Goal: Transaction & Acquisition: Purchase product/service

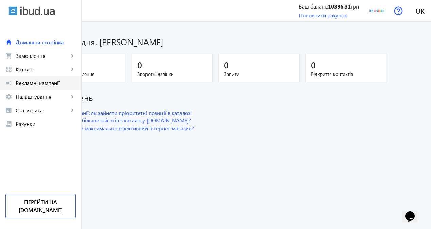
click at [59, 81] on span "Рекламні кампанії" at bounding box center [46, 83] width 60 height 7
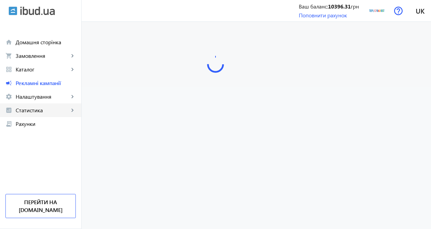
click at [47, 112] on span "Статистика" at bounding box center [42, 110] width 53 height 7
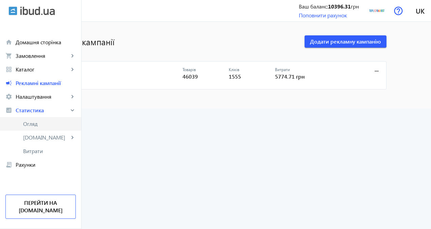
click at [54, 126] on span "Огляд" at bounding box center [49, 123] width 53 height 7
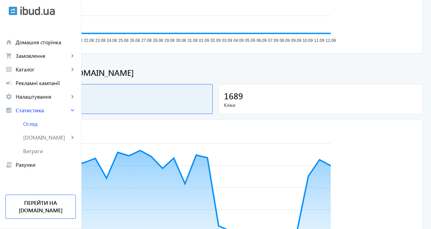
click at [278, 104] on span "Кліки" at bounding box center [320, 105] width 193 height 7
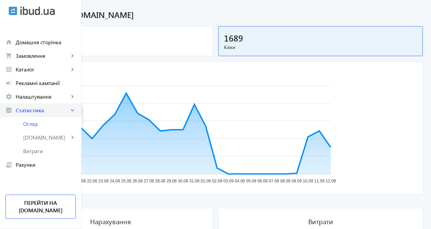
scroll to position [204, 0]
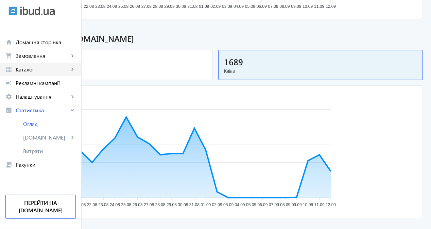
click at [43, 70] on span "Каталог" at bounding box center [42, 69] width 53 height 7
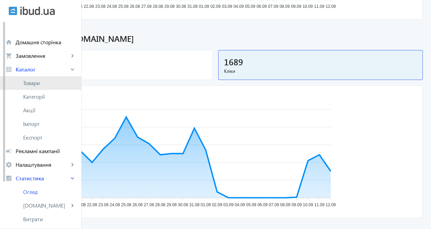
click at [61, 81] on span "Товари" at bounding box center [49, 83] width 53 height 7
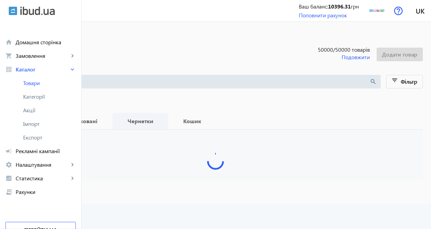
click at [160, 116] on span "Чернетки" at bounding box center [140, 121] width 39 height 16
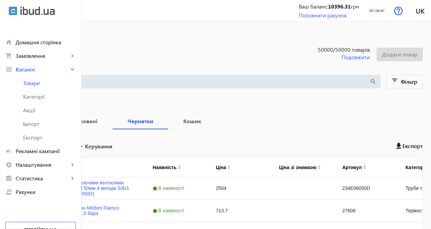
click at [27, 146] on input "Вибрати все" at bounding box center [20, 145] width 14 height 14
checkbox input "true"
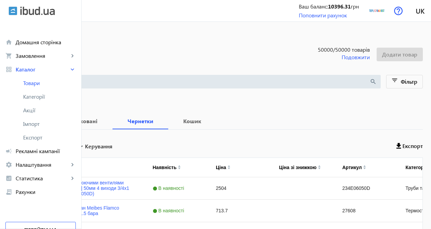
checkbox input "true"
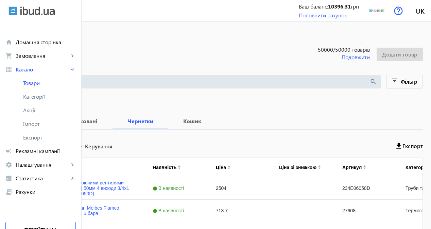
checkbox input "true"
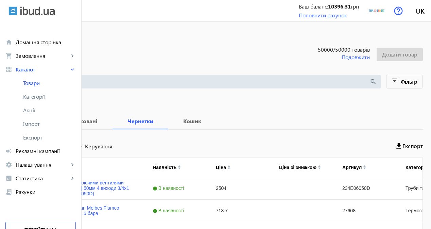
checkbox input "true"
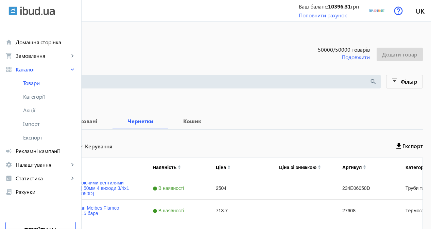
checkbox input "true"
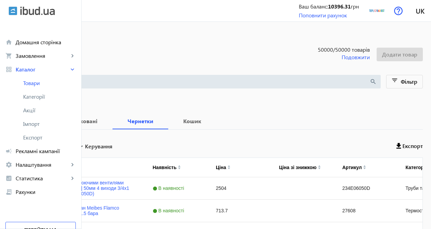
checkbox input "true"
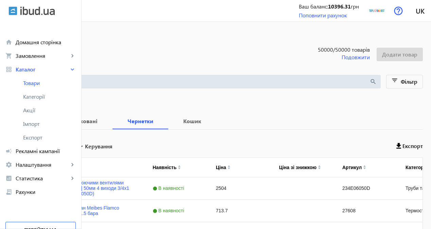
checkbox input "true"
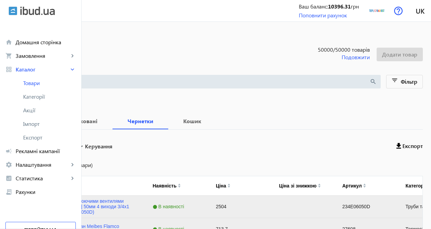
click at [93, 165] on label "Вибрати все (6194 товари)" at bounding box center [60, 164] width 66 height 5
click at [27, 165] on input "Вибрати все (6194 товари)" at bounding box center [20, 165] width 14 height 14
checkbox input "true"
click at [113, 149] on span "Керування" at bounding box center [99, 146] width 28 height 8
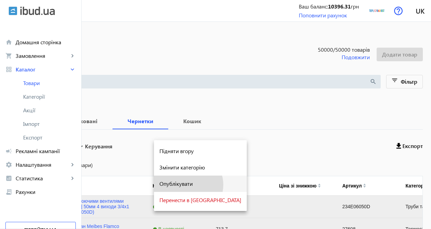
click at [188, 185] on span "Опублікувати" at bounding box center [201, 183] width 82 height 5
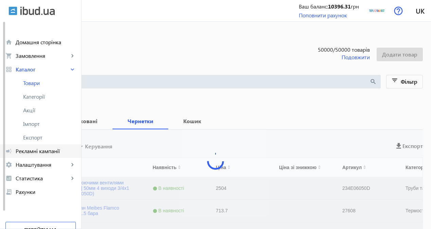
click at [40, 148] on span "Рекламні кампанії" at bounding box center [46, 151] width 60 height 7
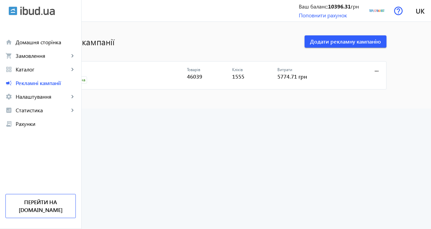
click at [108, 67] on link "CPC" at bounding box center [124, 72] width 127 height 10
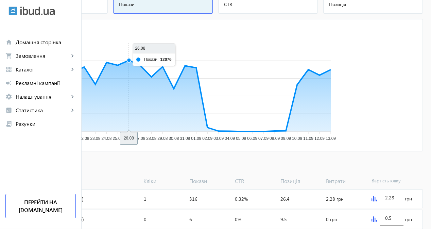
scroll to position [102, 0]
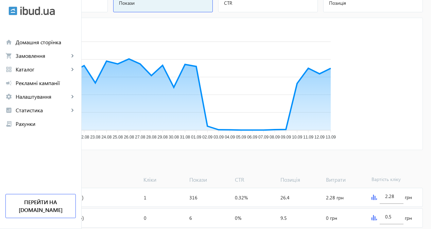
click at [52, 163] on span "Додати товари" at bounding box center [33, 164] width 39 height 7
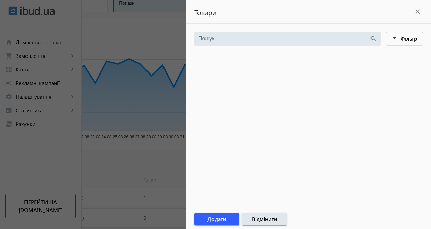
click at [154, 164] on div at bounding box center [215, 114] width 431 height 229
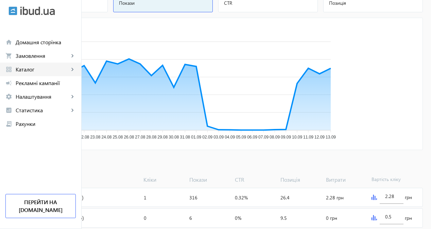
click at [47, 71] on span "Каталог" at bounding box center [42, 69] width 53 height 7
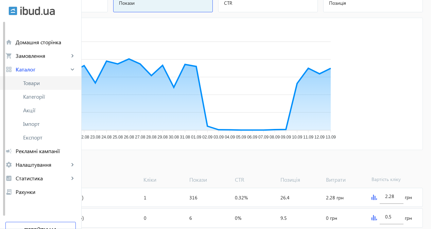
click at [51, 87] on link "Товари" at bounding box center [40, 83] width 81 height 14
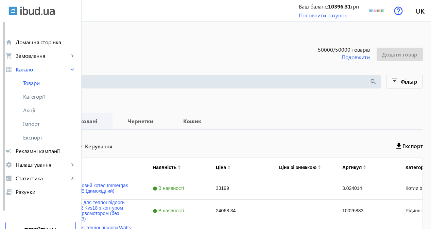
click at [104, 118] on b "Опубліковані" at bounding box center [79, 120] width 50 height 5
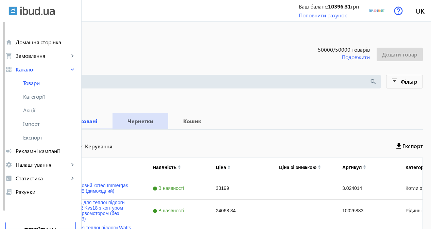
click at [160, 123] on b "Чернетки" at bounding box center [140, 120] width 39 height 5
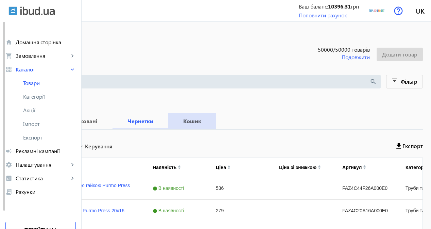
click at [208, 121] on b "Кошик" at bounding box center [193, 120] width 32 height 5
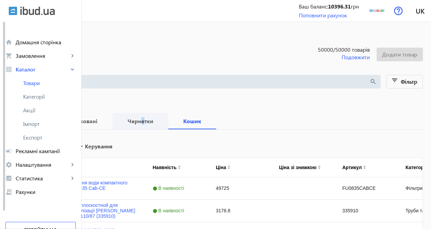
click at [160, 125] on span "Чернетки" at bounding box center [140, 121] width 39 height 16
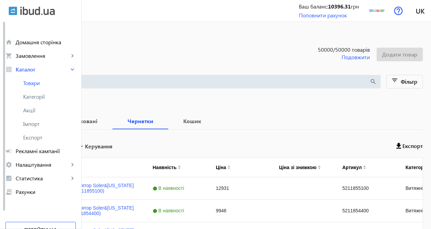
click at [211, 102] on span "Всього 4164 пропозиції" at bounding box center [215, 101] width 415 height 5
click at [208, 127] on span "Кошик" at bounding box center [193, 121] width 32 height 16
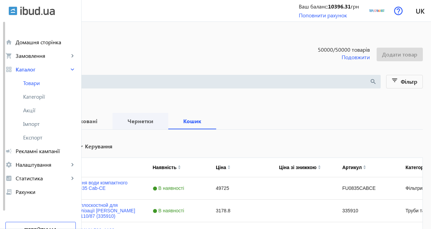
click at [160, 126] on span "Чернетки" at bounding box center [140, 121] width 39 height 16
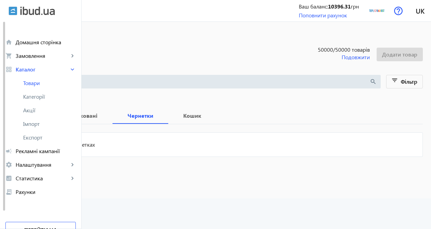
click at [167, 125] on div "У Вас немає товарів у чернетках" at bounding box center [215, 149] width 415 height 51
click at [104, 117] on b "Опубліковані" at bounding box center [79, 115] width 50 height 5
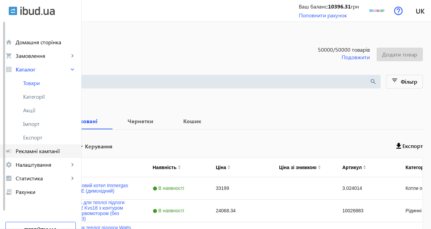
click at [47, 149] on span "Рекламні кампанії" at bounding box center [46, 151] width 60 height 7
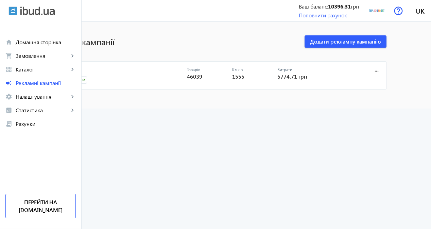
click at [106, 70] on link "CPC" at bounding box center [124, 72] width 127 height 10
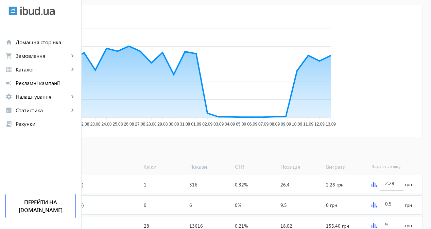
scroll to position [136, 0]
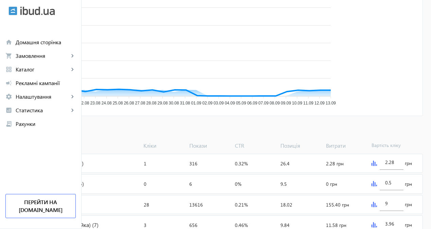
click at [52, 132] on span "Додати товари" at bounding box center [33, 130] width 39 height 7
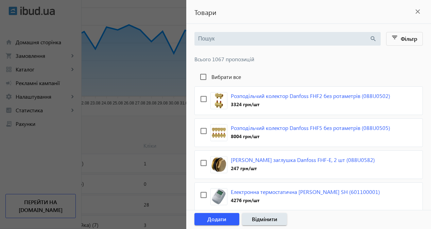
click at [227, 79] on label "Вибрати все" at bounding box center [225, 76] width 31 height 5
click at [210, 79] on input "Вибрати все" at bounding box center [204, 77] width 14 height 14
checkbox input "true"
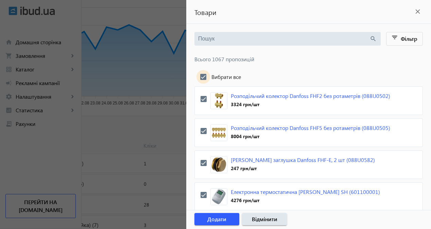
checkbox input "true"
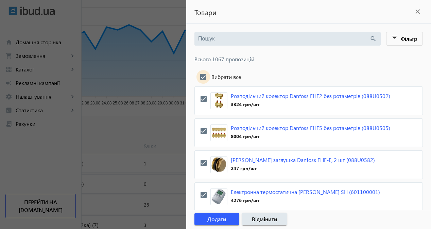
checkbox input "true"
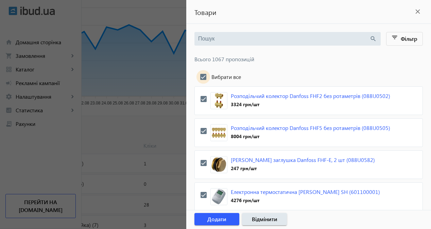
checkbox input "true"
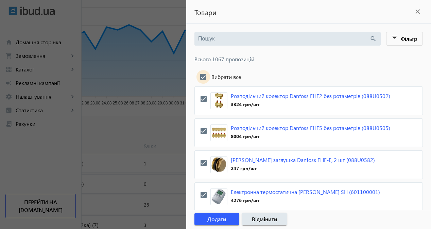
checkbox input "true"
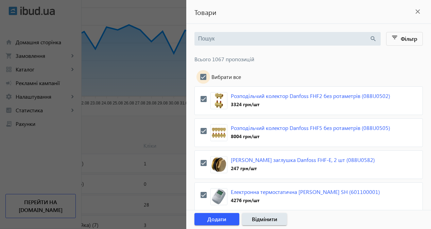
checkbox input "true"
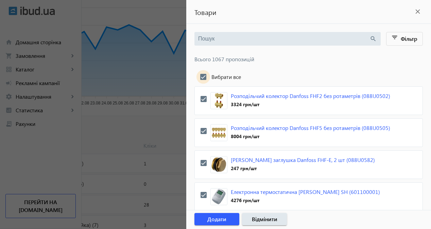
checkbox input "true"
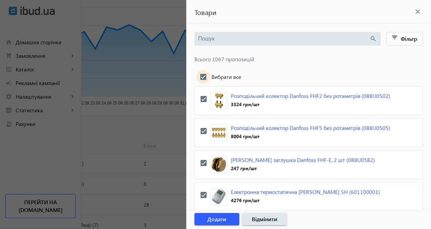
checkbox input "true"
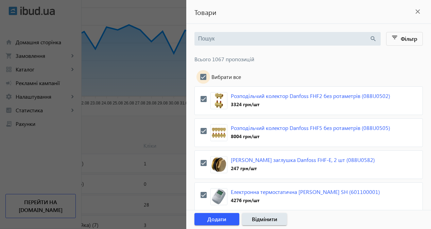
checkbox input "true"
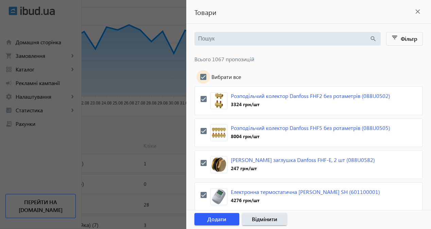
checkbox input "true"
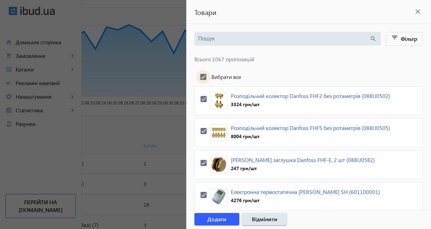
checkbox input "true"
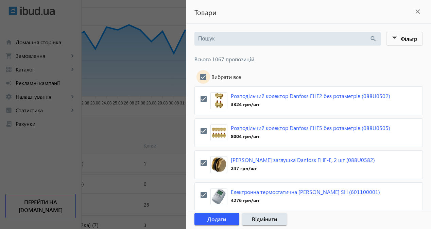
checkbox input "true"
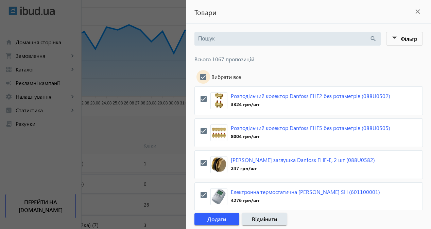
checkbox input "true"
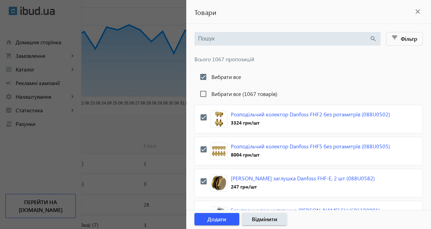
click at [244, 95] on label "Вибрати все (1067 товарів)" at bounding box center [243, 93] width 67 height 5
click at [210, 95] on input "Вибрати все (1067 товарів)" at bounding box center [204, 94] width 14 height 14
checkbox input "true"
click at [222, 219] on span "Додати" at bounding box center [217, 218] width 19 height 7
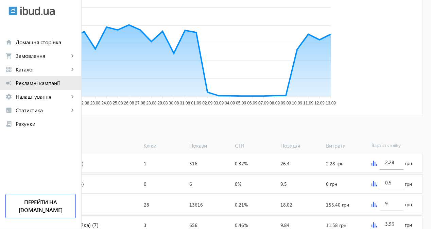
click at [50, 83] on span "Рекламні кампанії" at bounding box center [46, 83] width 60 height 7
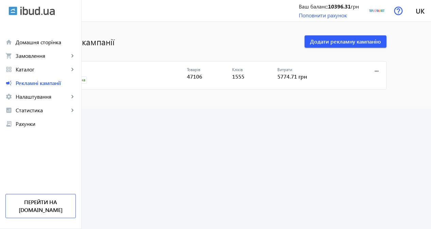
click at [111, 68] on link "CPC" at bounding box center [124, 72] width 127 height 10
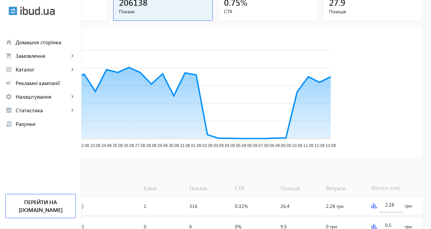
scroll to position [136, 0]
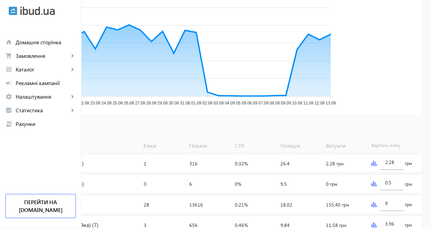
click at [52, 130] on span "Додати товари" at bounding box center [33, 130] width 39 height 7
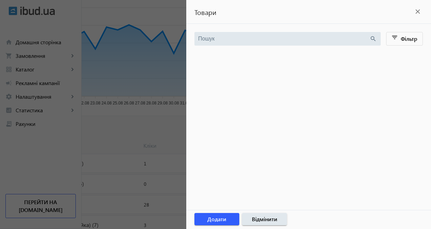
click at [146, 130] on div at bounding box center [215, 114] width 431 height 229
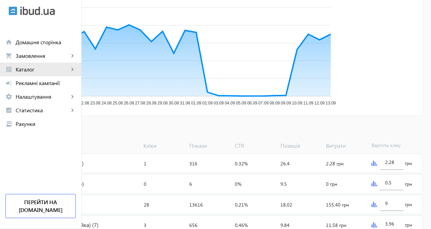
click at [53, 71] on span "Каталог" at bounding box center [42, 69] width 53 height 7
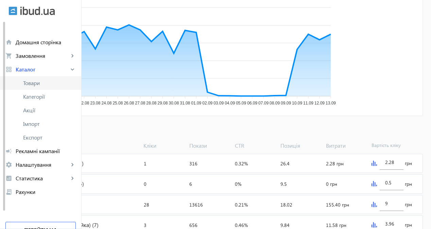
click at [53, 87] on link "Товари" at bounding box center [40, 83] width 81 height 14
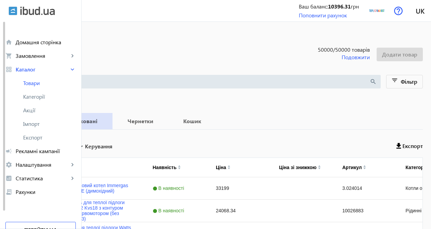
click at [104, 121] on b "Опубліковані" at bounding box center [79, 120] width 50 height 5
click at [160, 122] on b "Чернетки" at bounding box center [140, 120] width 39 height 5
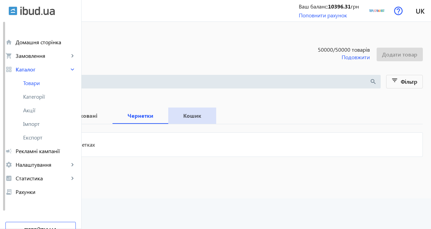
click at [208, 114] on b "Кошик" at bounding box center [193, 115] width 32 height 5
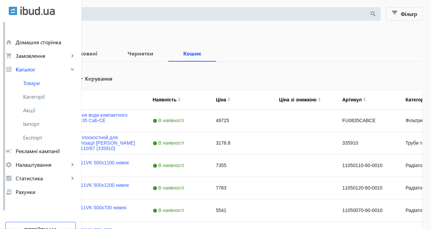
scroll to position [68, 0]
click at [32, 148] on span "Рекламні кампанії" at bounding box center [46, 151] width 60 height 7
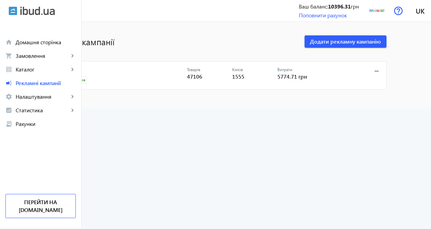
click at [109, 66] on mat-card "CPC Активна Товарів 47106 Кліків 1555 Витрати 5774.71 грн more_horiz" at bounding box center [216, 75] width 342 height 29
click at [105, 70] on link "CPC" at bounding box center [124, 72] width 127 height 10
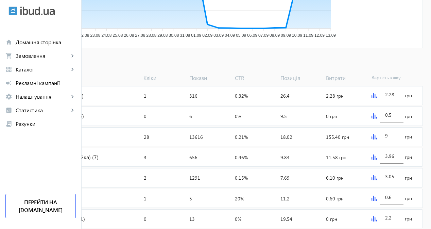
scroll to position [204, 0]
click at [58, 67] on span at bounding box center [33, 62] width 50 height 16
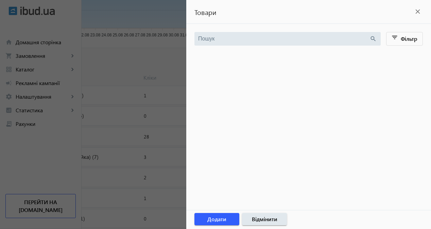
click at [126, 84] on div at bounding box center [215, 114] width 431 height 229
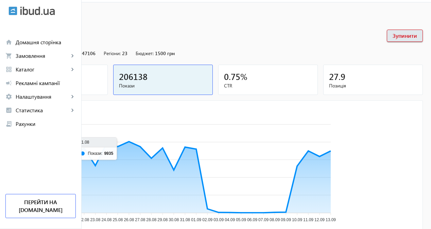
scroll to position [0, 0]
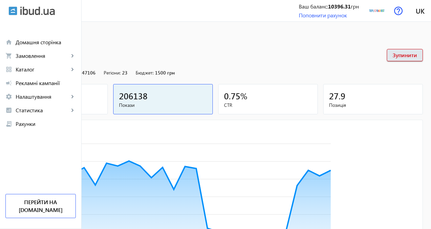
click at [102, 103] on span "Кліки" at bounding box center [58, 105] width 88 height 7
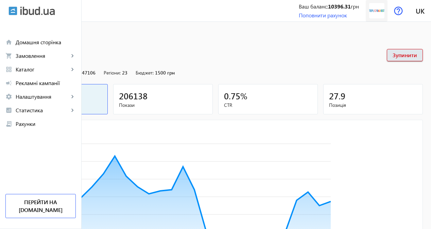
click at [379, 10] on img at bounding box center [377, 10] width 15 height 15
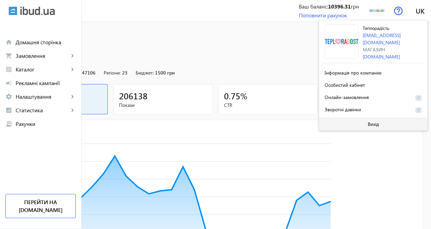
click at [338, 122] on span at bounding box center [374, 124] width 108 height 16
